Goal: Find specific page/section: Find specific page/section

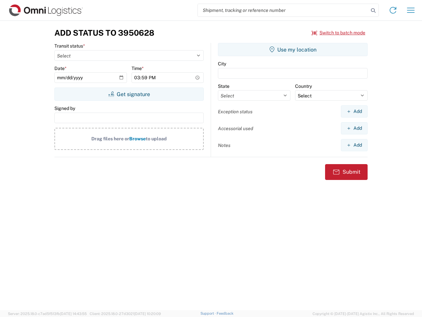
click at [283, 10] on input "search" at bounding box center [283, 10] width 171 height 13
click at [373, 11] on icon at bounding box center [373, 10] width 9 height 9
click at [393, 10] on icon at bounding box center [393, 10] width 11 height 11
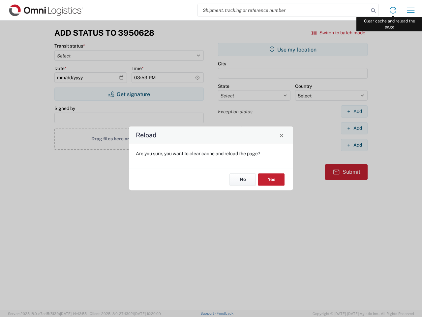
click at [411, 10] on div "Reload Are you sure, you want to clear cache and reload the page? No Yes" at bounding box center [211, 158] width 422 height 317
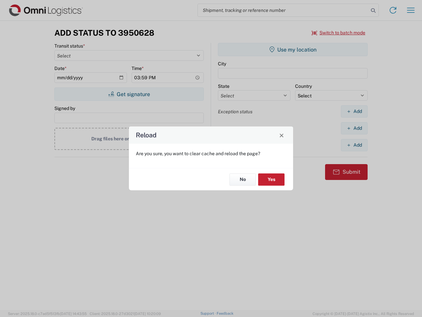
click at [339, 33] on div "Reload Are you sure, you want to clear cache and reload the page? No Yes" at bounding box center [211, 158] width 422 height 317
click at [129, 94] on div "Reload Are you sure, you want to clear cache and reload the page? No Yes" at bounding box center [211, 158] width 422 height 317
click at [293, 49] on div "Reload Are you sure, you want to clear cache and reload the page? No Yes" at bounding box center [211, 158] width 422 height 317
click at [354, 111] on div "Reload Are you sure, you want to clear cache and reload the page? No Yes" at bounding box center [211, 158] width 422 height 317
click at [354, 128] on div "Reload Are you sure, you want to clear cache and reload the page? No Yes" at bounding box center [211, 158] width 422 height 317
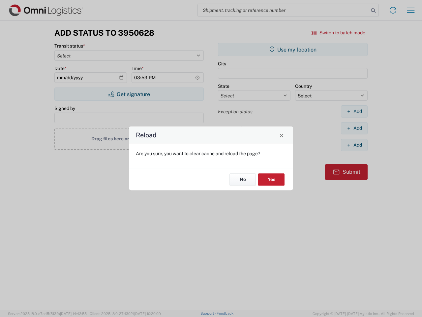
click at [354, 145] on div "Reload Are you sure, you want to clear cache and reload the page? No Yes" at bounding box center [211, 158] width 422 height 317
